Goal: Task Accomplishment & Management: Complete application form

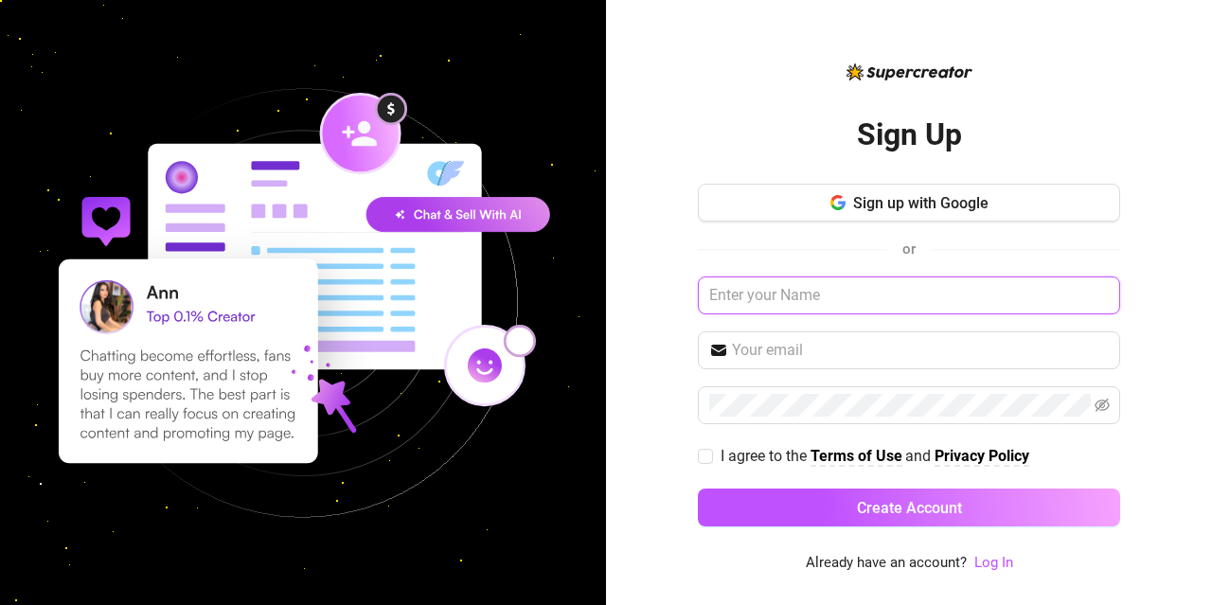
click at [785, 296] on input "text" at bounding box center [909, 295] width 422 height 38
type input "DIno"
click at [806, 343] on input "text" at bounding box center [920, 350] width 377 height 23
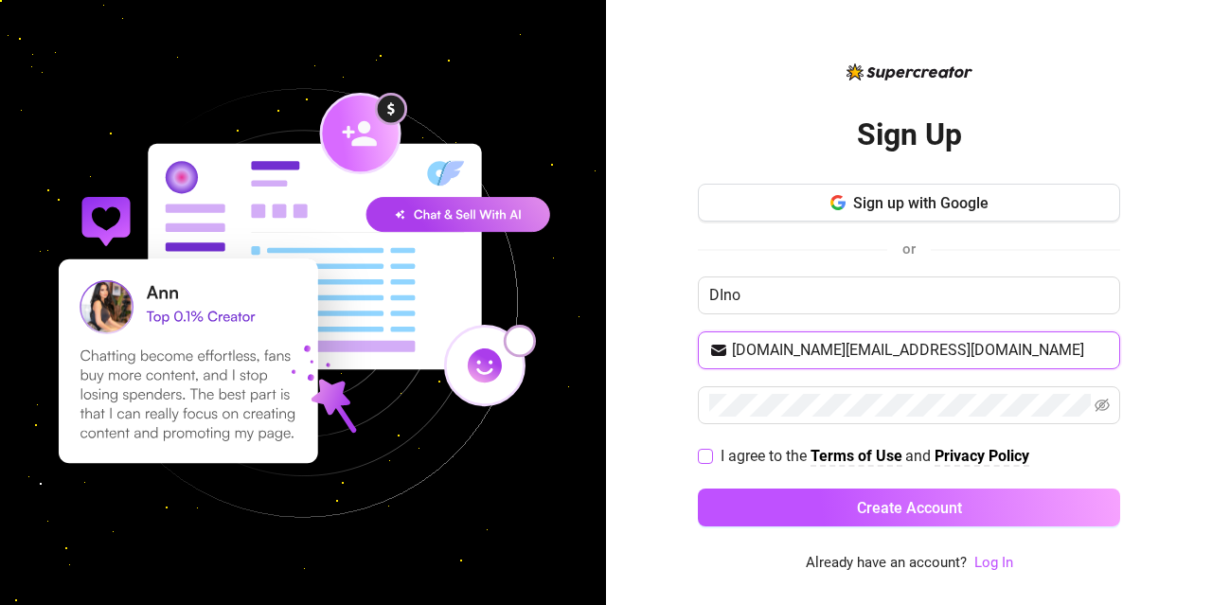
type input "dino.ferrari@hotmail.de"
click at [711, 455] on input "I agree to the Terms of Use and Privacy Policy" at bounding box center [704, 455] width 13 height 13
checkbox input "true"
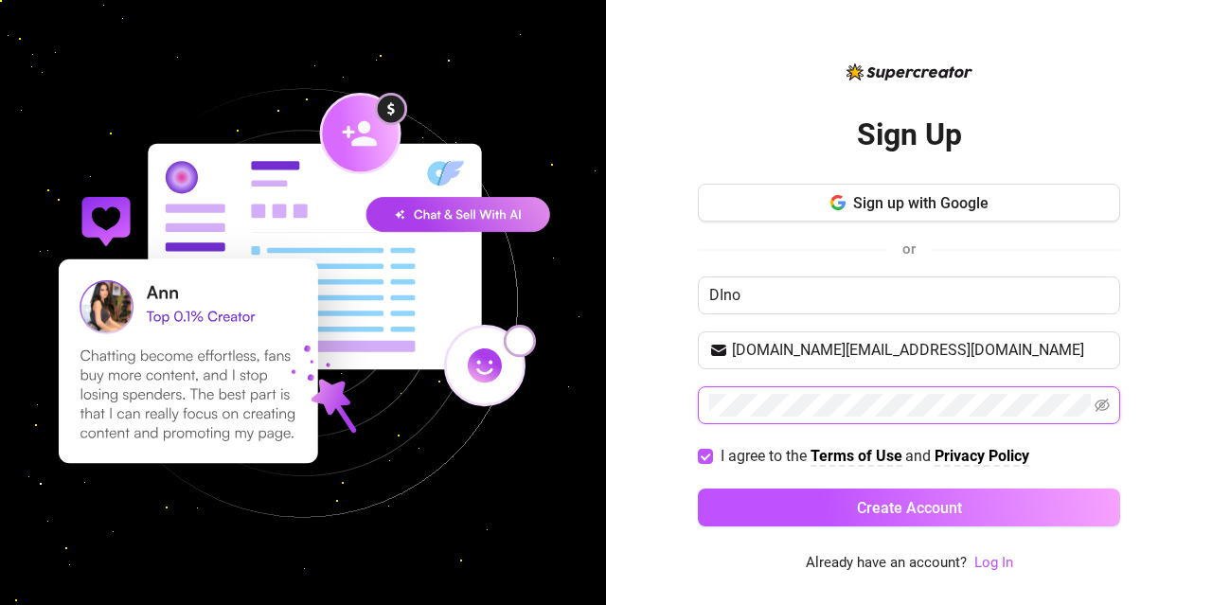
click at [698, 488] on button "Create Account" at bounding box center [909, 507] width 422 height 38
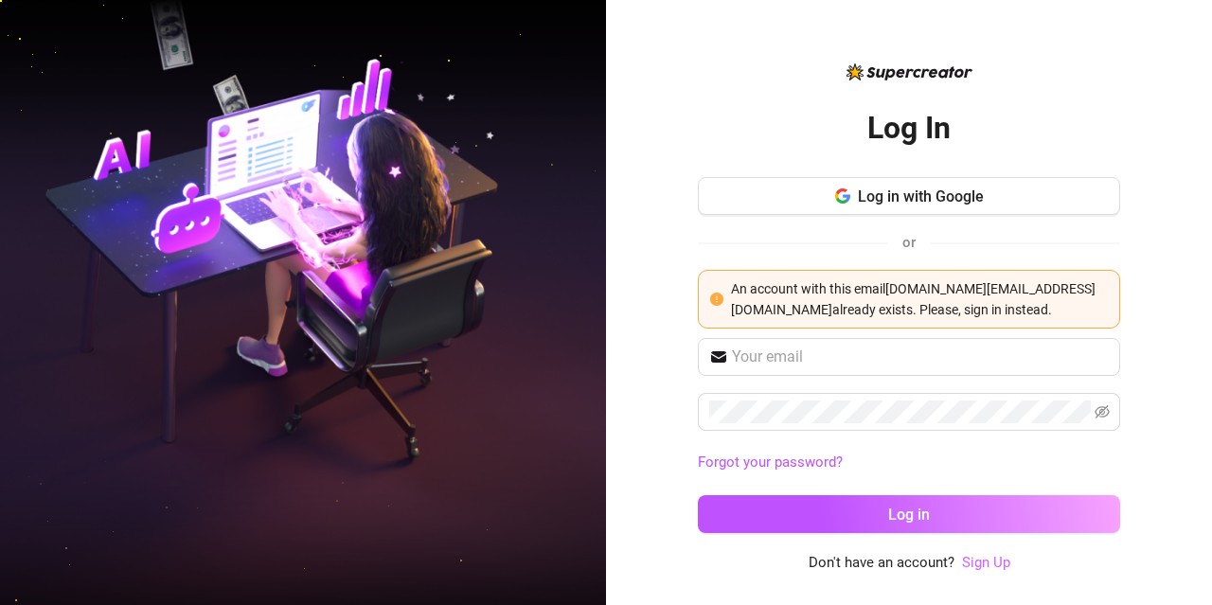
click at [975, 565] on link "Sign Up" at bounding box center [986, 562] width 48 height 17
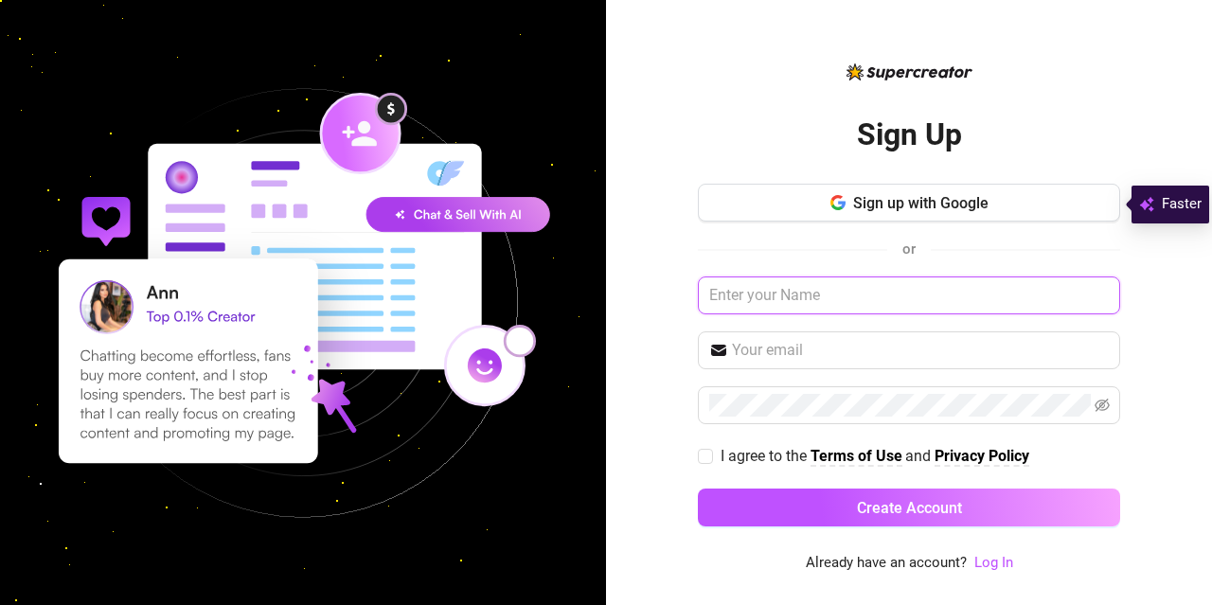
click at [925, 300] on input "text" at bounding box center [909, 295] width 422 height 38
click at [935, 211] on span "Sign up with Google" at bounding box center [920, 203] width 135 height 18
